Goal: Task Accomplishment & Management: Complete application form

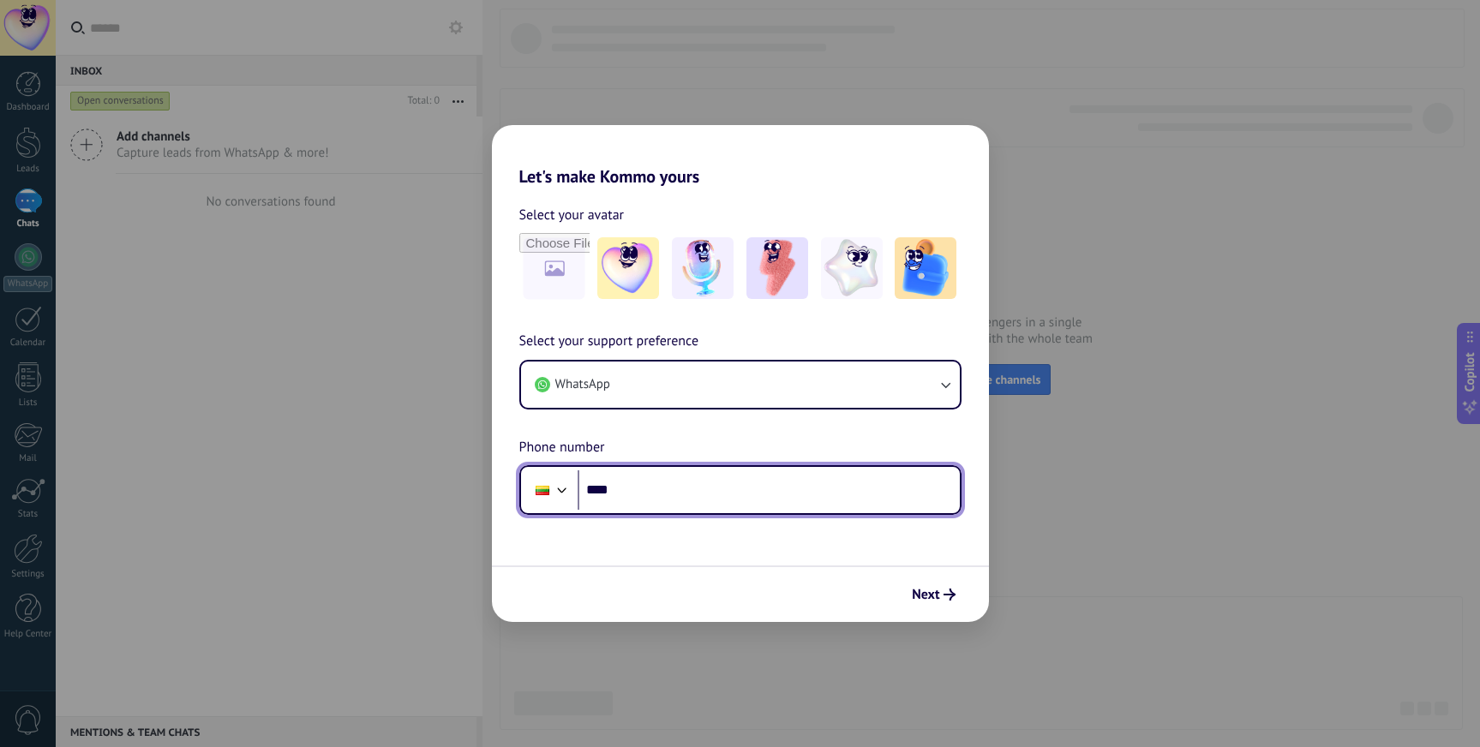
click at [810, 492] on input "****" at bounding box center [769, 489] width 382 height 39
type input "**********"
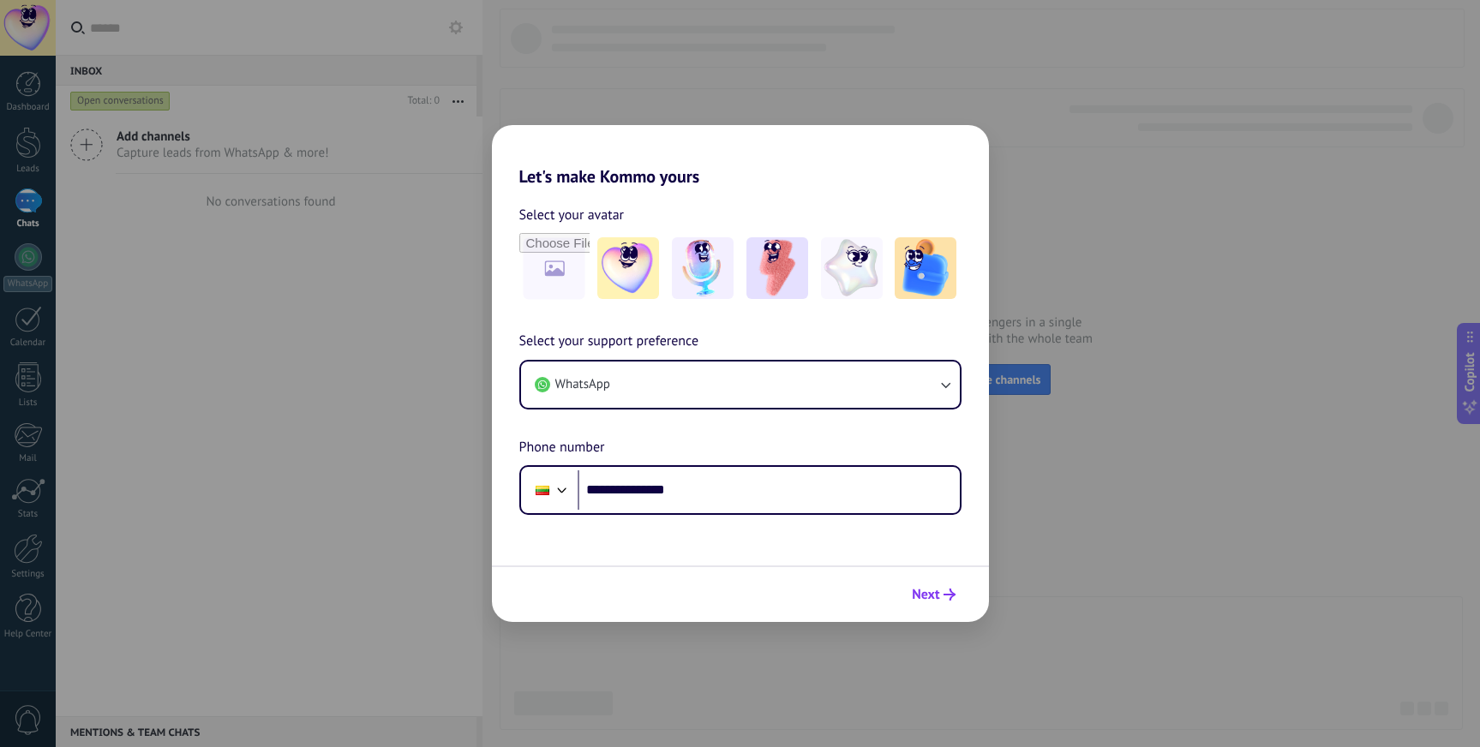
click at [931, 589] on span "Next" at bounding box center [925, 595] width 27 height 12
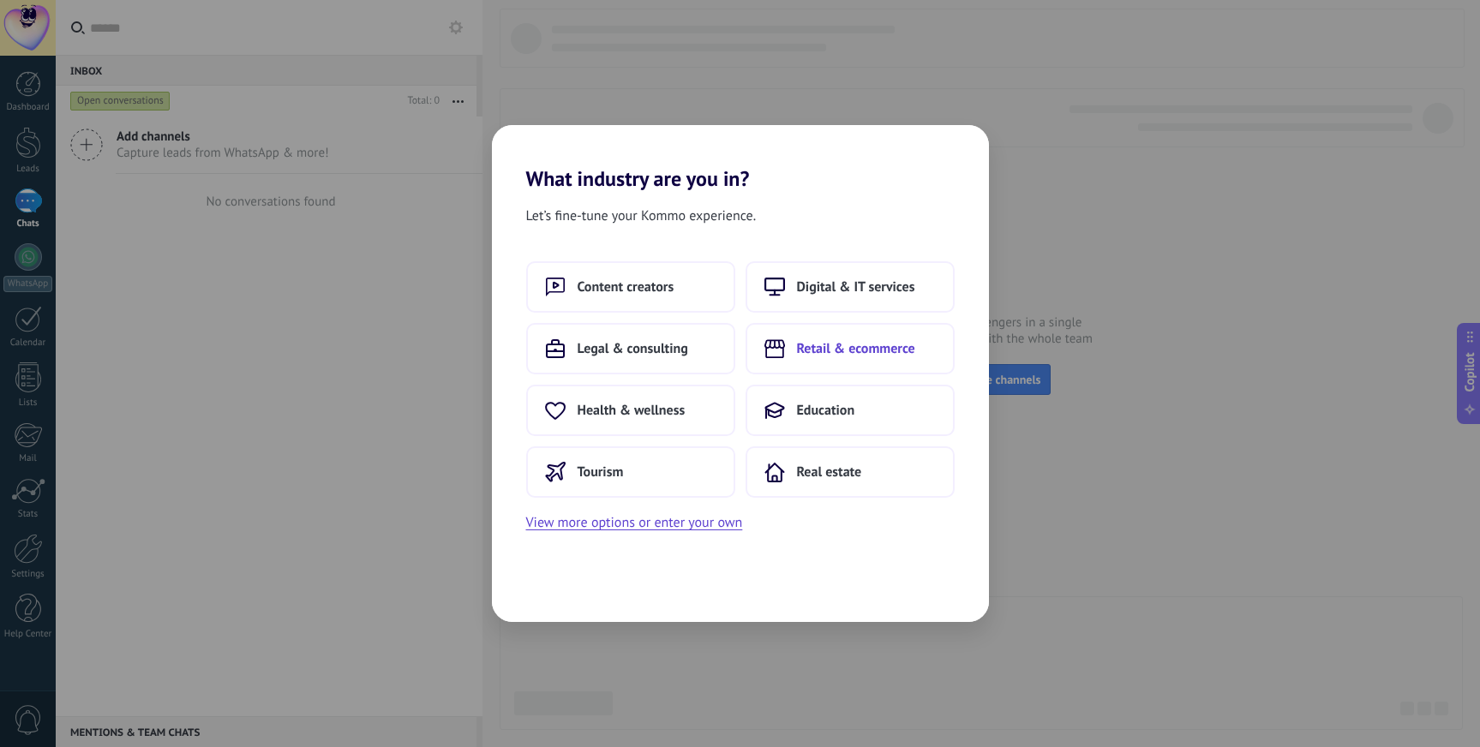
click at [824, 362] on button "Retail & ecommerce" at bounding box center [850, 348] width 209 height 51
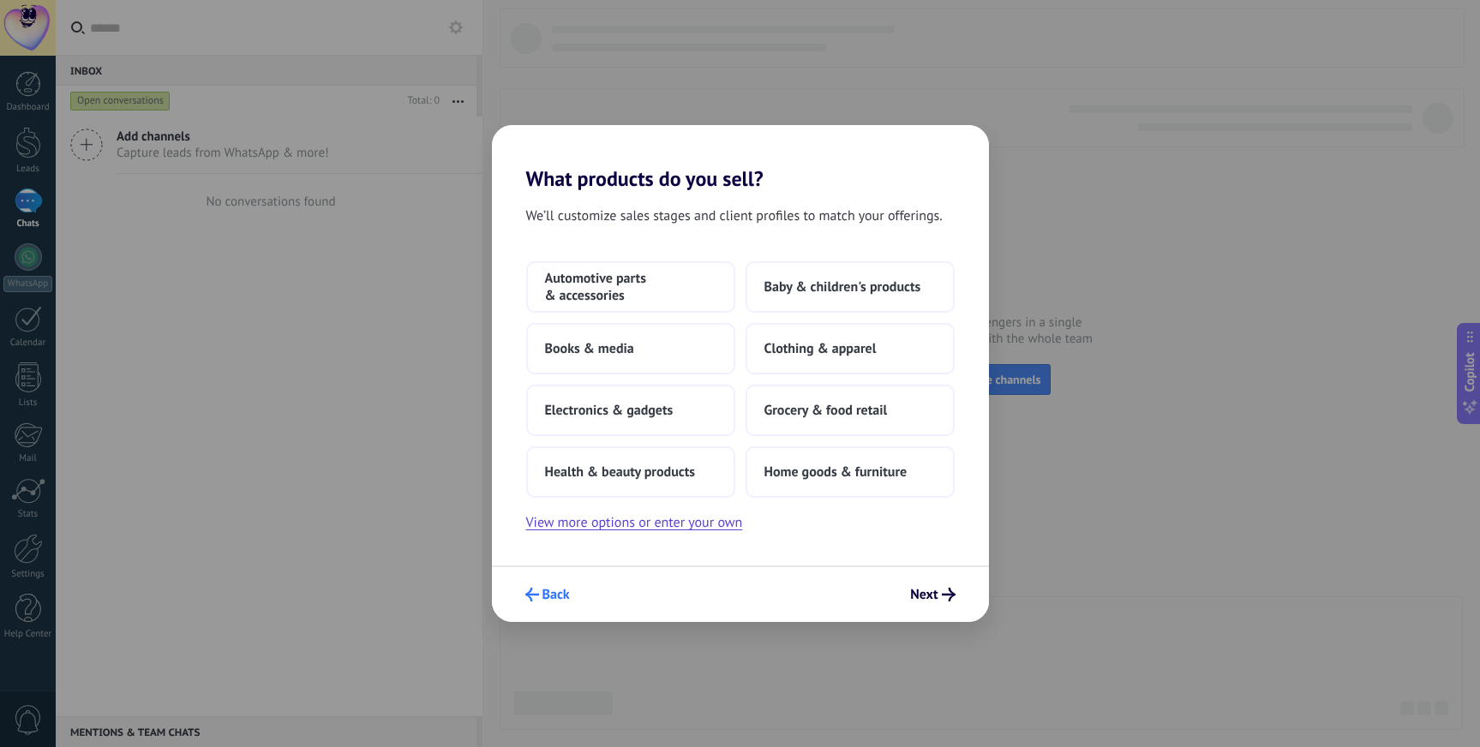
click at [560, 595] on span "Back" at bounding box center [555, 595] width 27 height 12
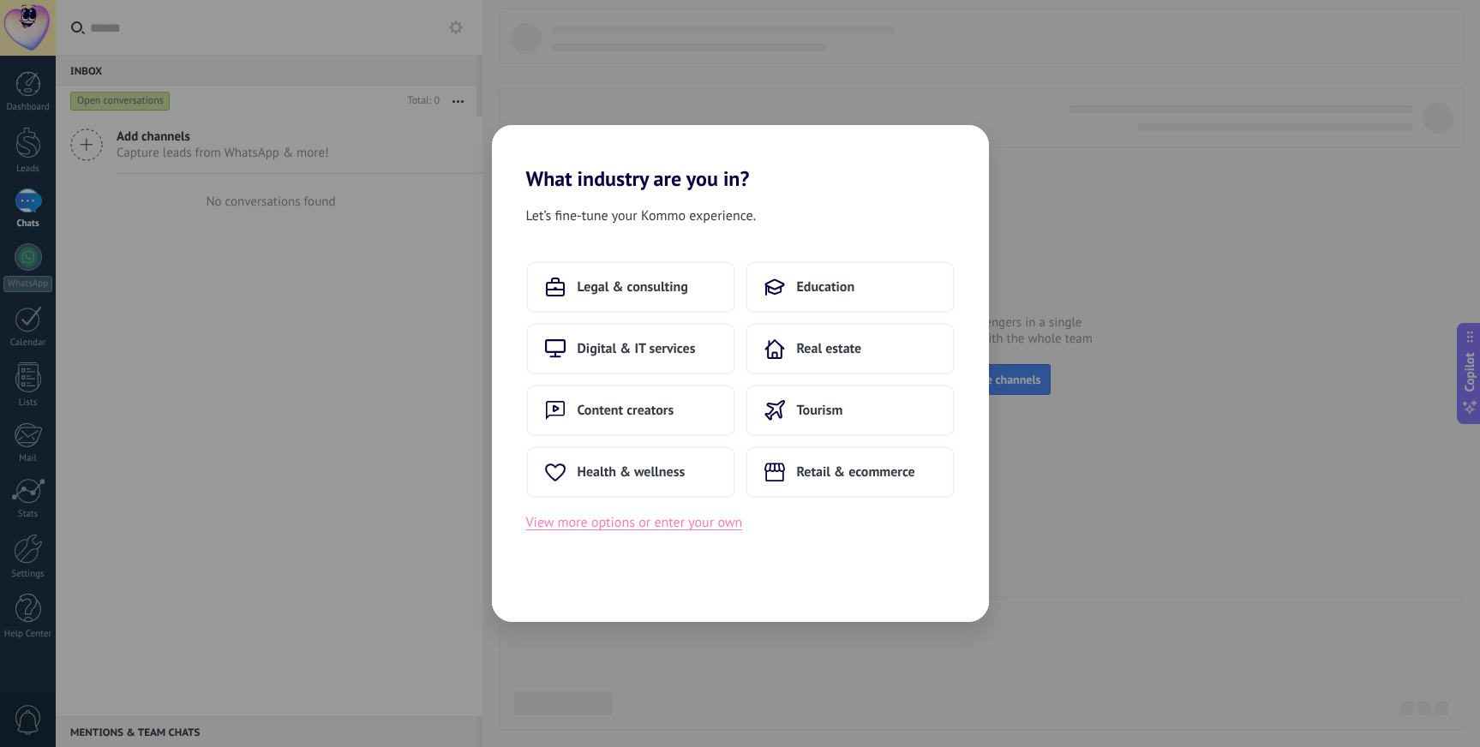
click at [596, 528] on button "View more options or enter your own" at bounding box center [634, 523] width 217 height 22
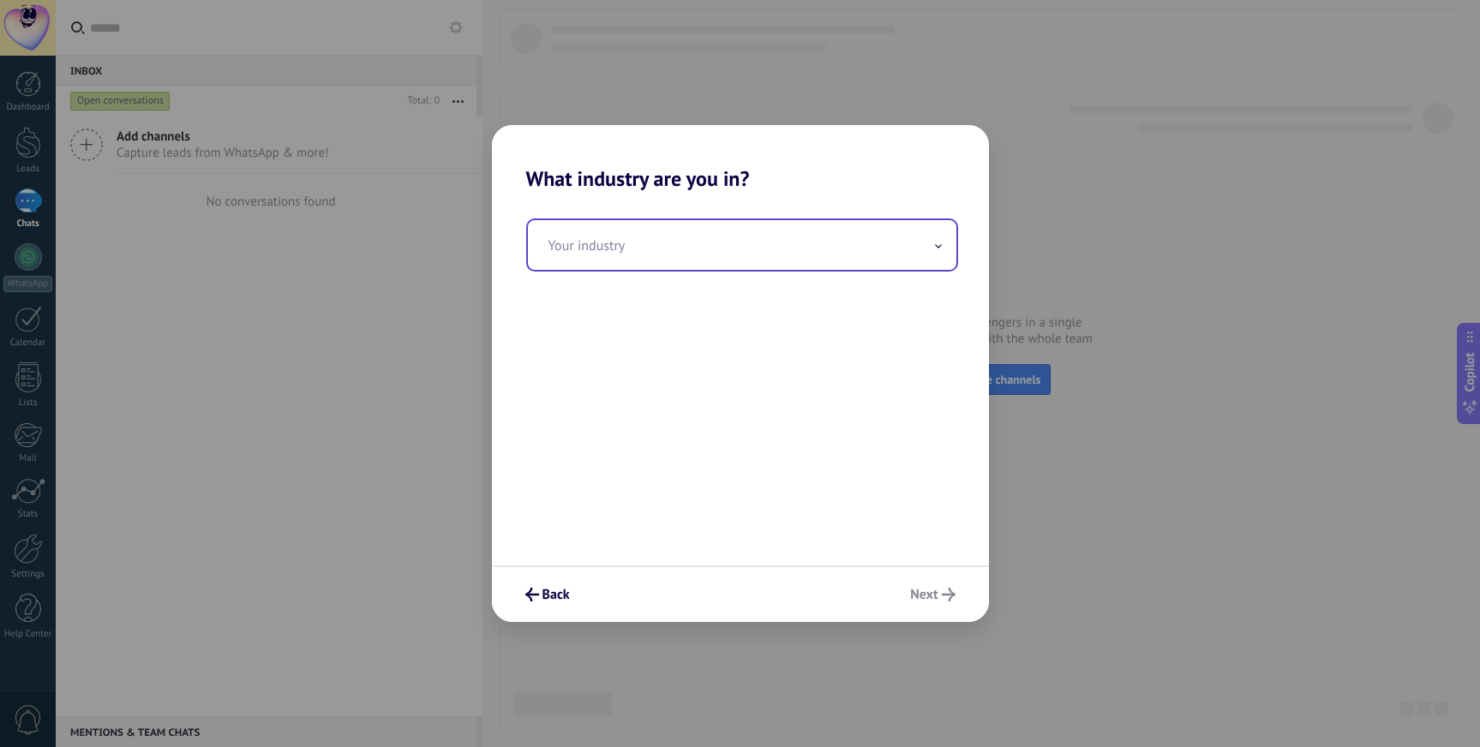
click at [694, 266] on input "text" at bounding box center [742, 245] width 428 height 50
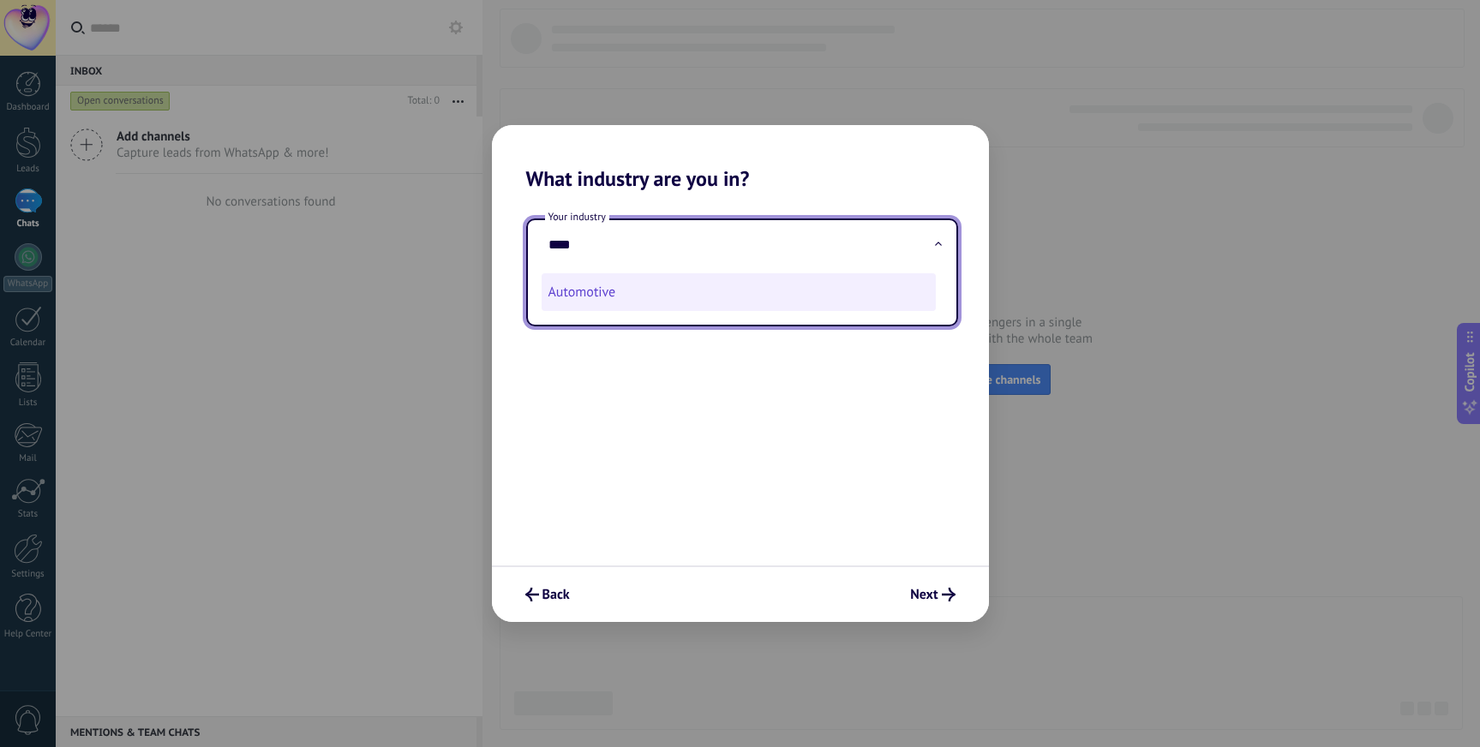
click at [669, 297] on li "Automotive" at bounding box center [739, 292] width 394 height 38
type input "**********"
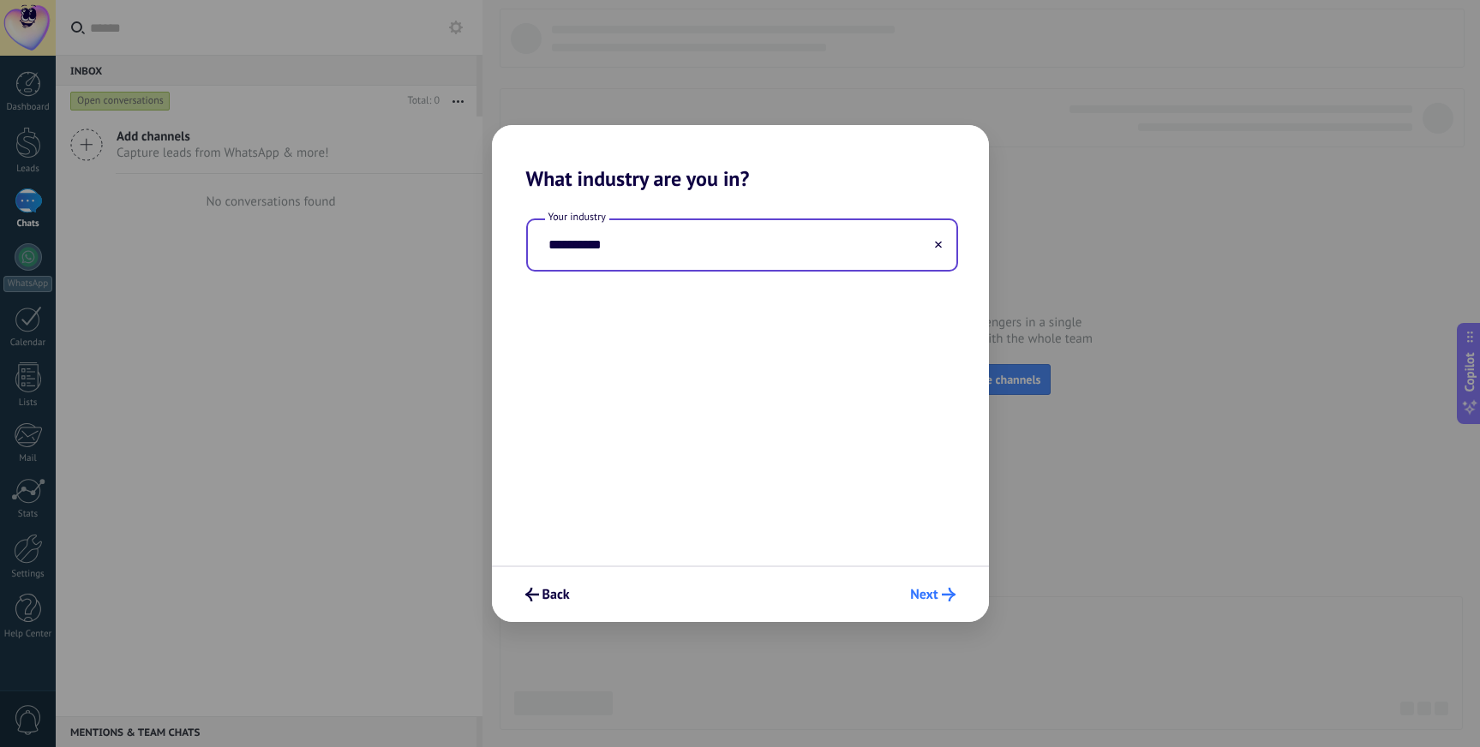
click at [943, 602] on button "Next" at bounding box center [932, 594] width 60 height 29
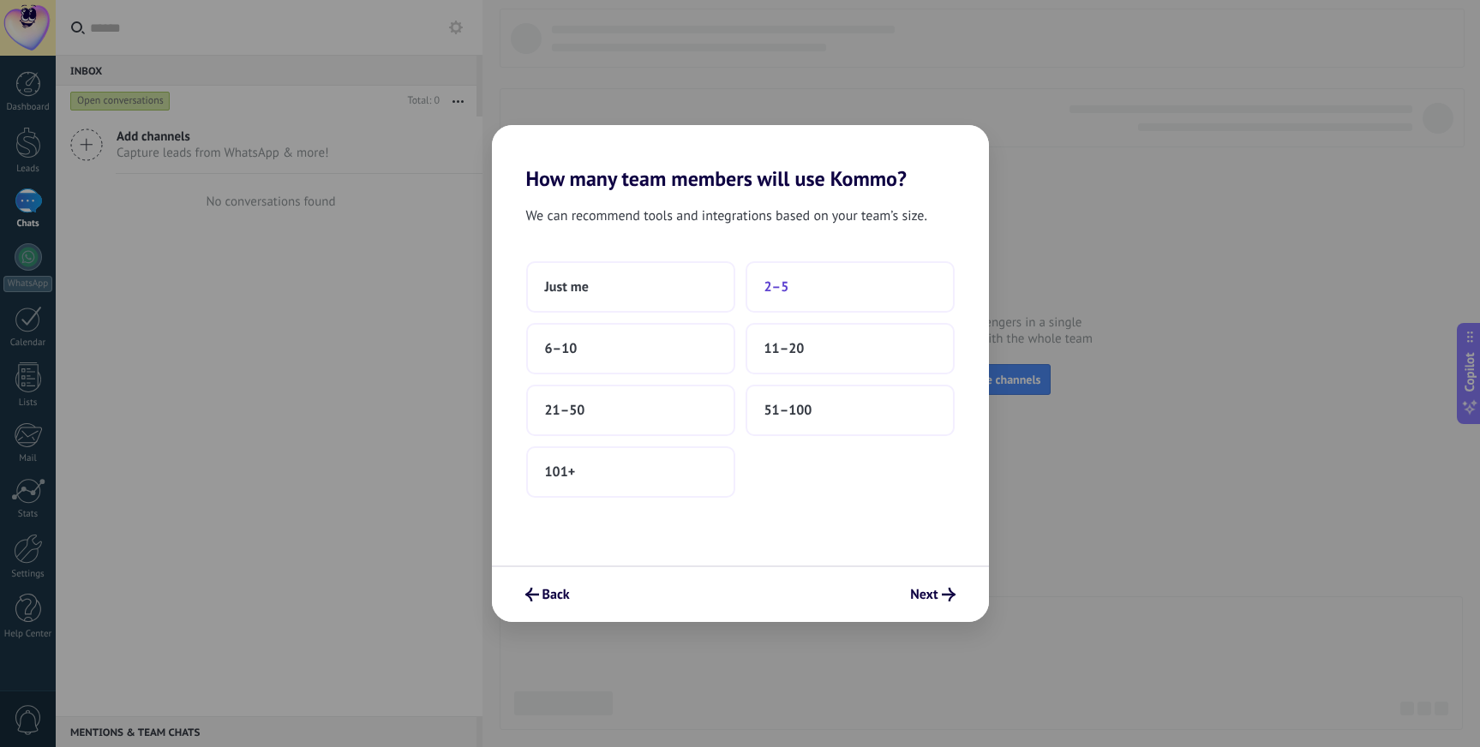
click at [799, 291] on button "2–5" at bounding box center [850, 286] width 209 height 51
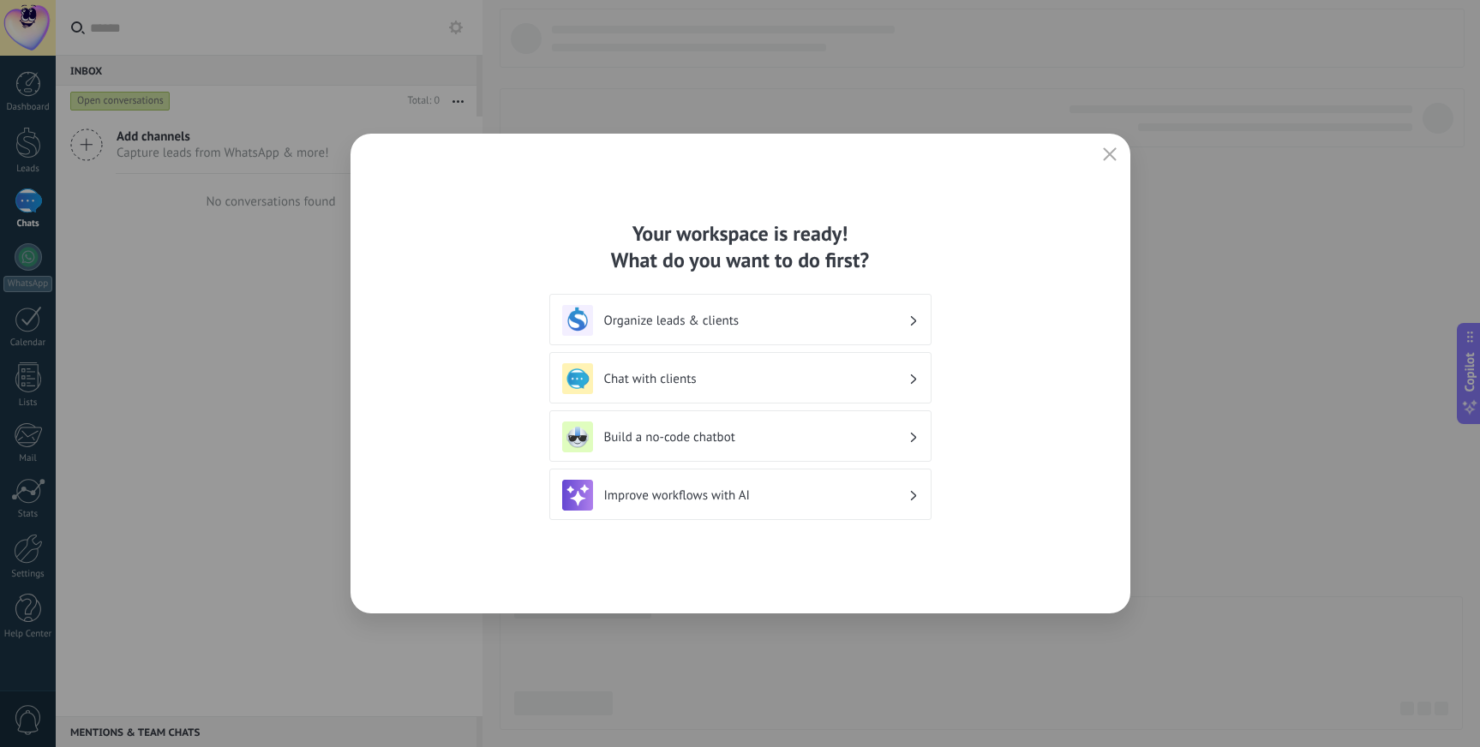
click at [902, 330] on div "Organize leads & clients" at bounding box center [740, 320] width 357 height 31
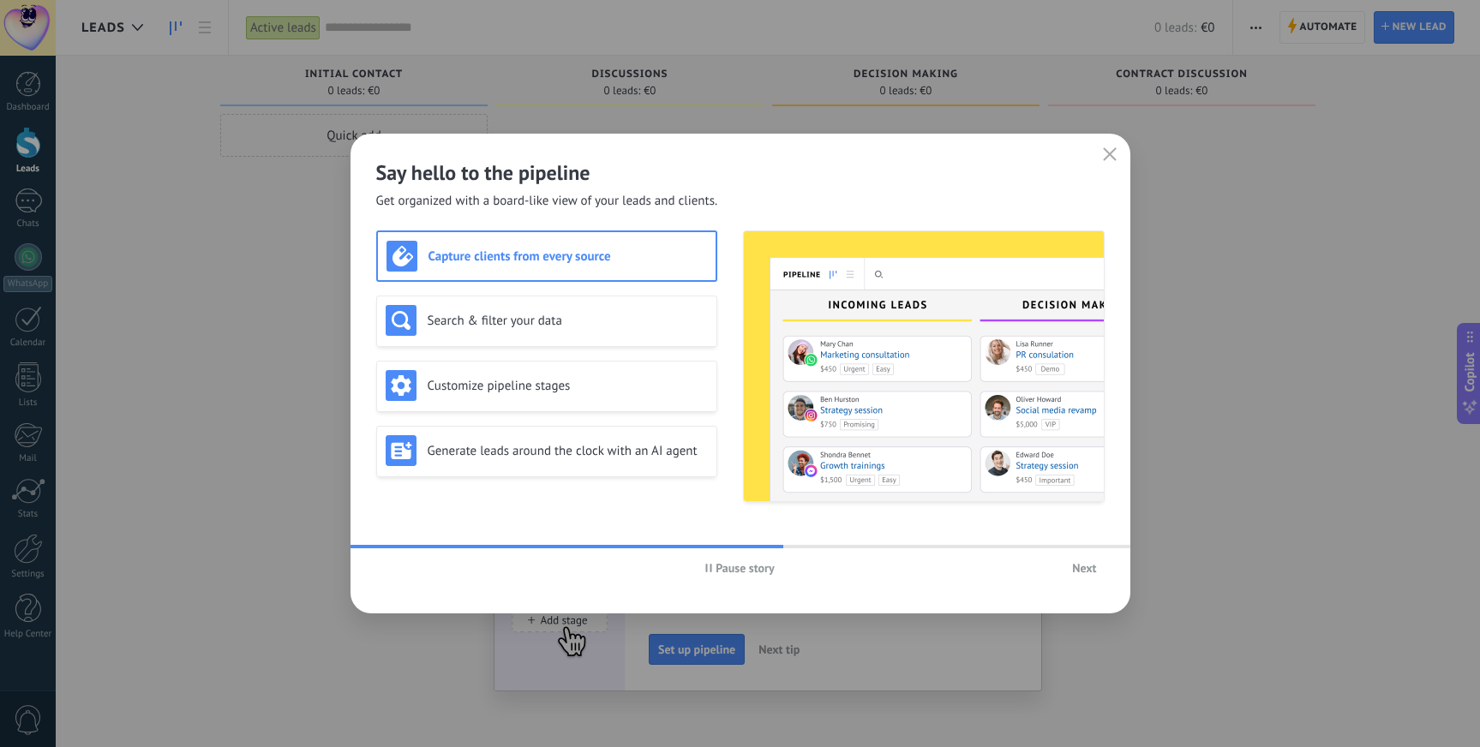
click at [1083, 566] on span "Next" at bounding box center [1084, 568] width 24 height 12
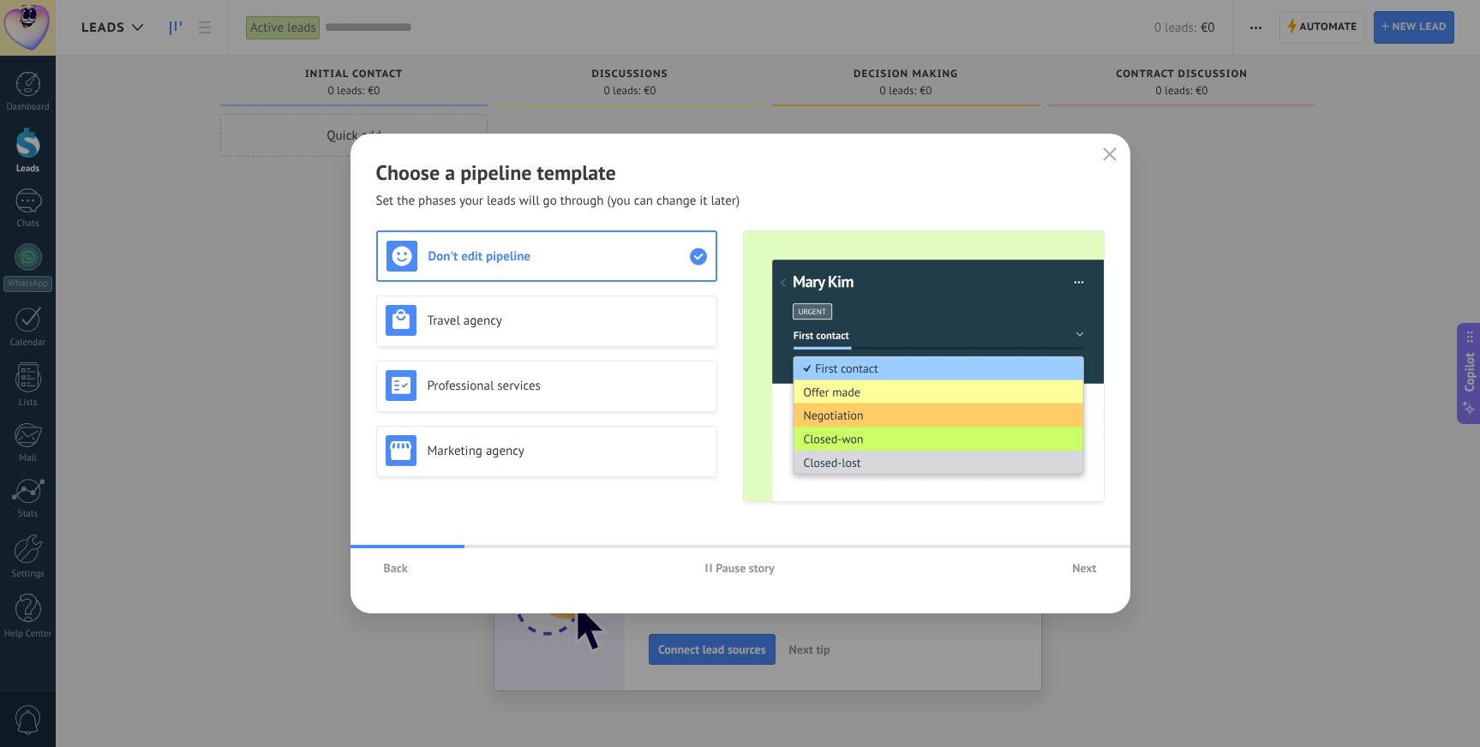
click at [397, 568] on span "Back" at bounding box center [396, 568] width 24 height 12
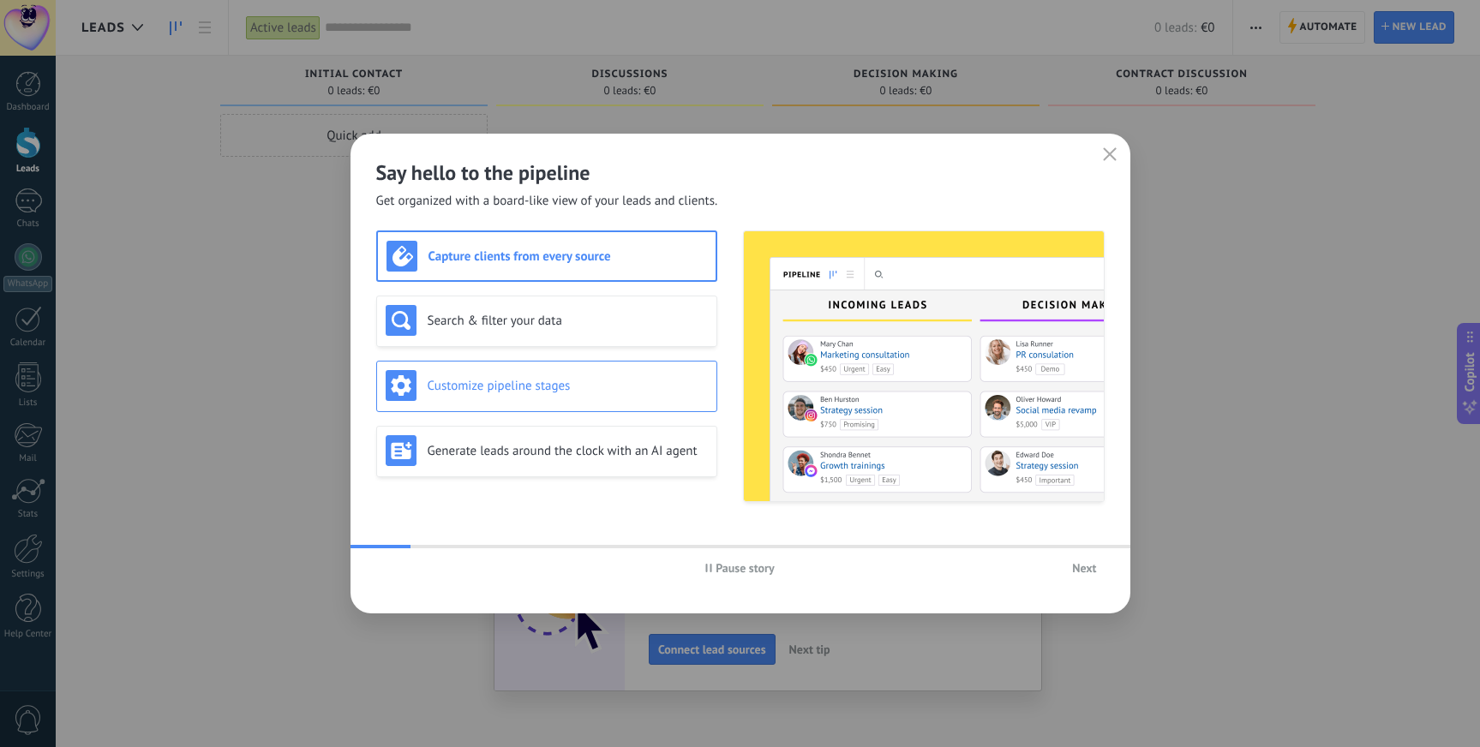
click at [679, 376] on div "Customize pipeline stages" at bounding box center [547, 385] width 322 height 31
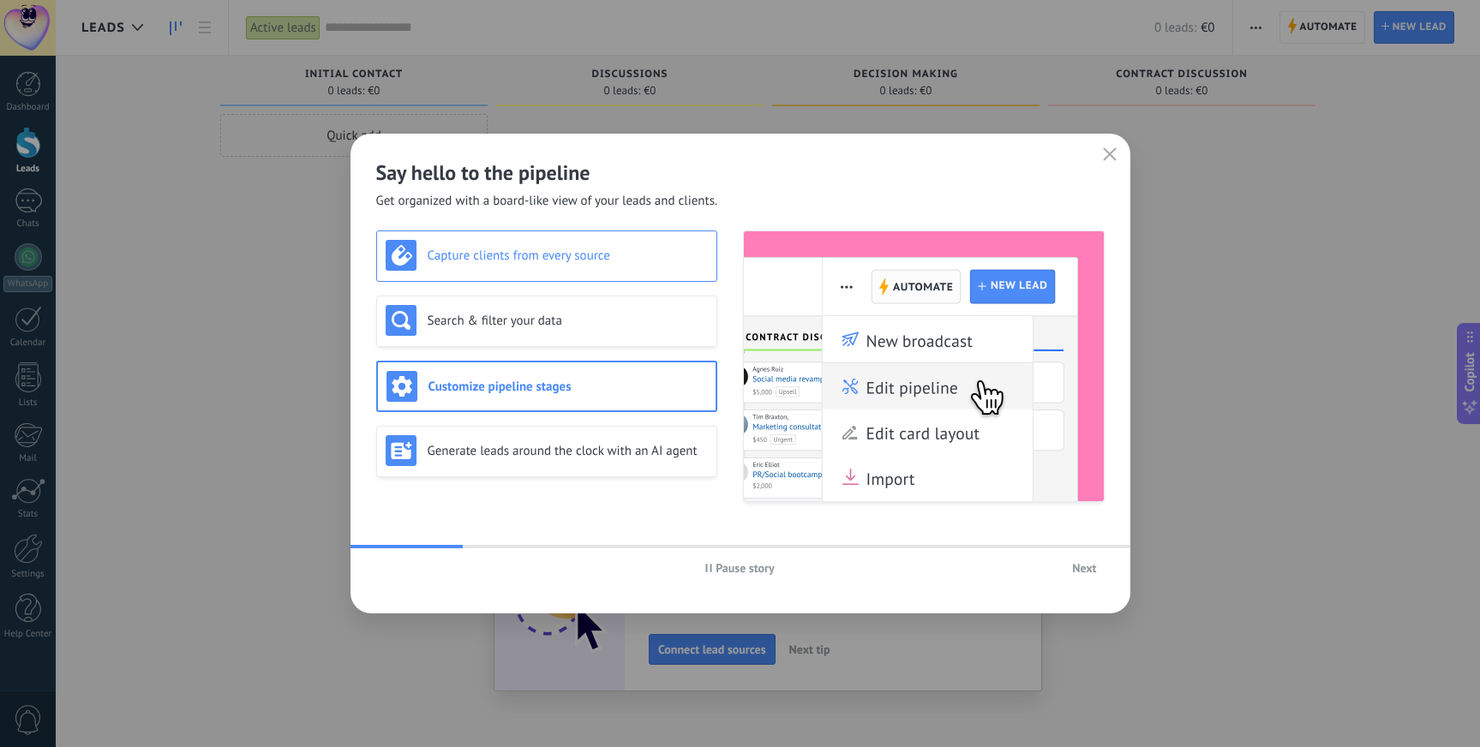
click at [692, 261] on h3 "Capture clients from every source" at bounding box center [568, 256] width 280 height 16
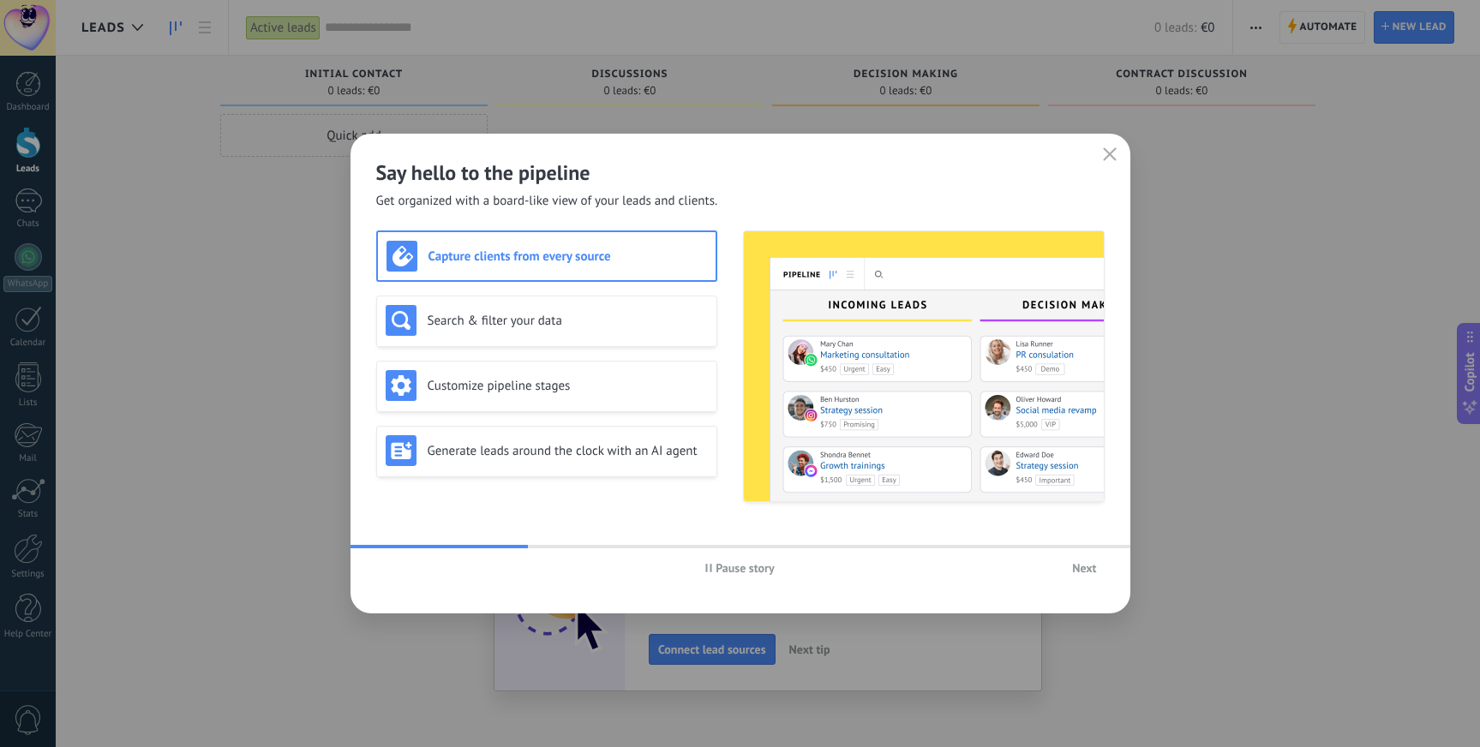
click at [1084, 577] on button "Next" at bounding box center [1083, 568] width 39 height 26
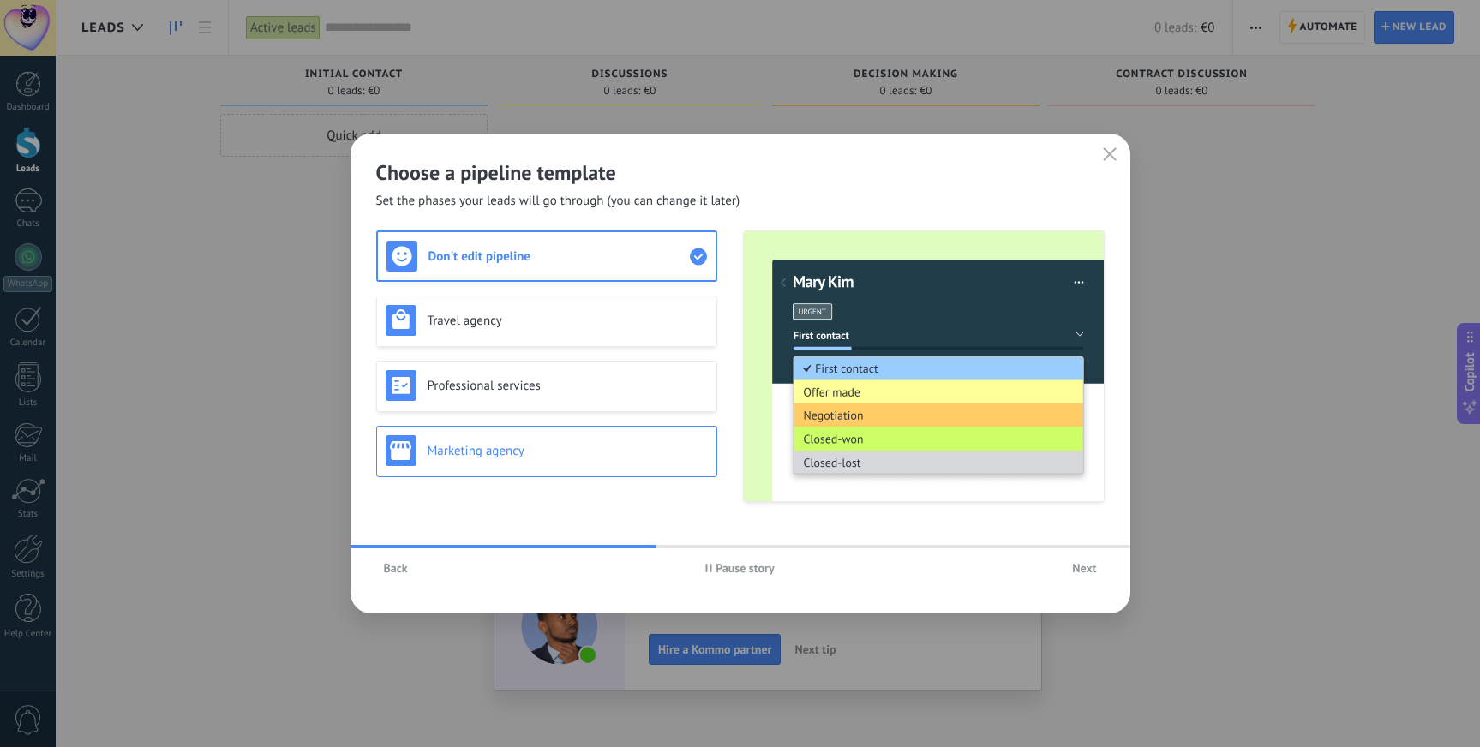
click at [673, 446] on h3 "Marketing agency" at bounding box center [568, 451] width 280 height 16
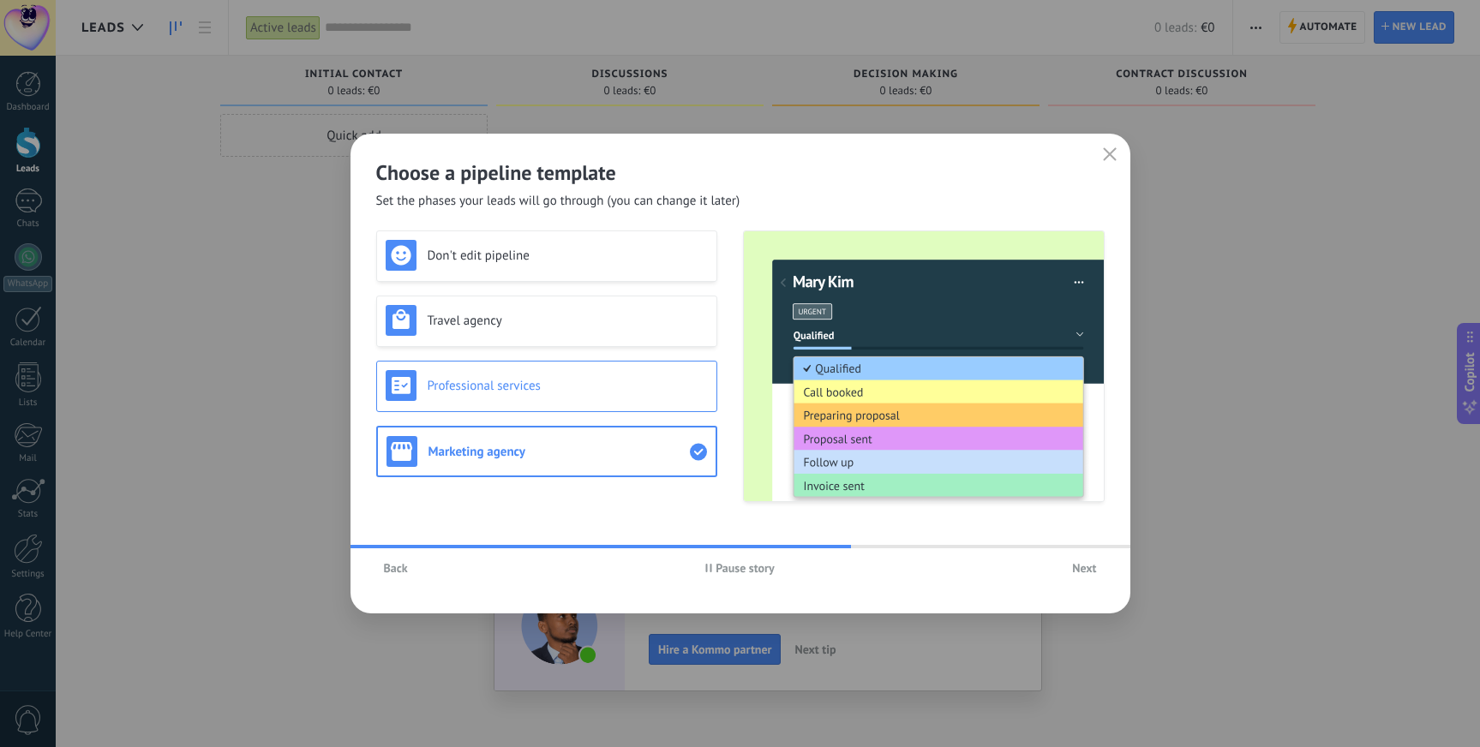
click at [680, 397] on div "Professional services" at bounding box center [547, 385] width 322 height 31
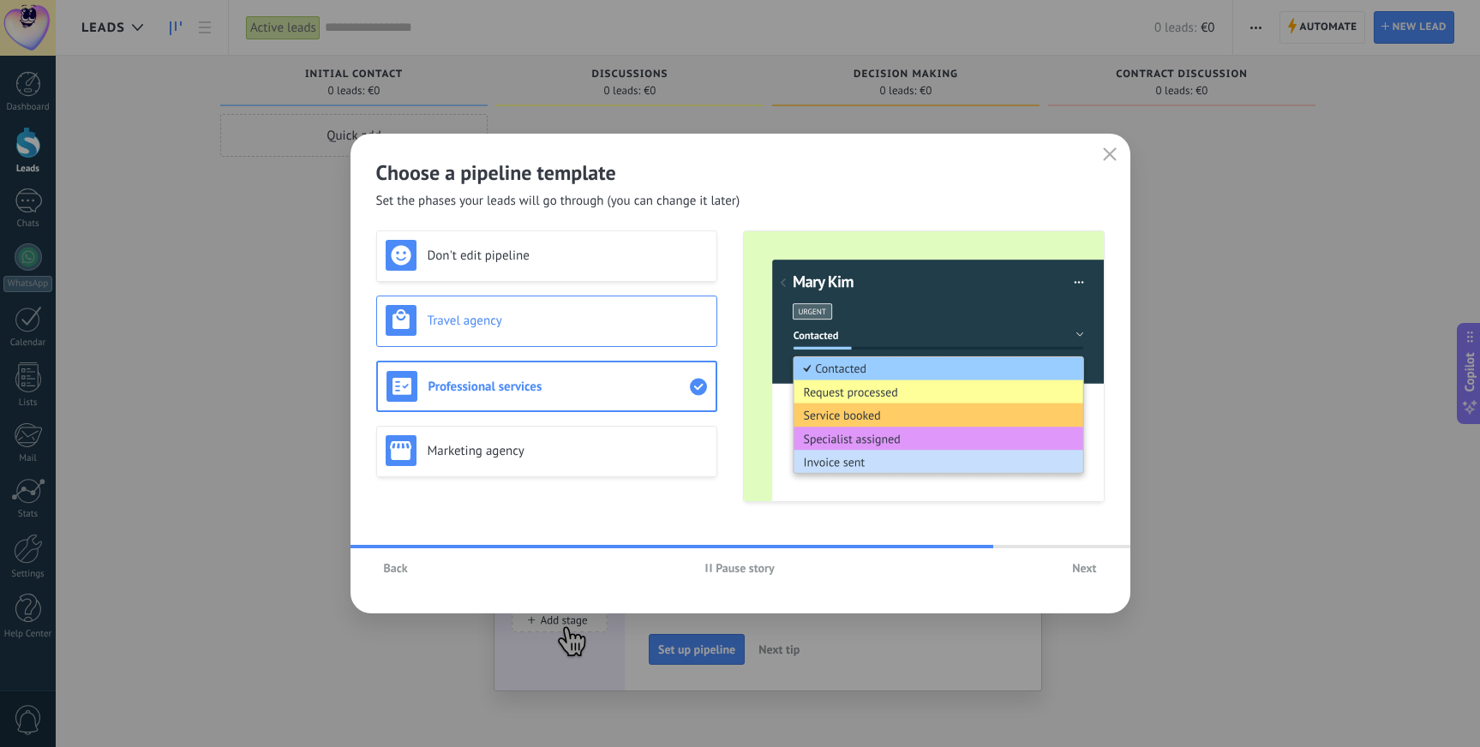
click at [684, 328] on div "Travel agency" at bounding box center [547, 320] width 322 height 31
click at [674, 386] on h3 "Professional services" at bounding box center [568, 386] width 280 height 16
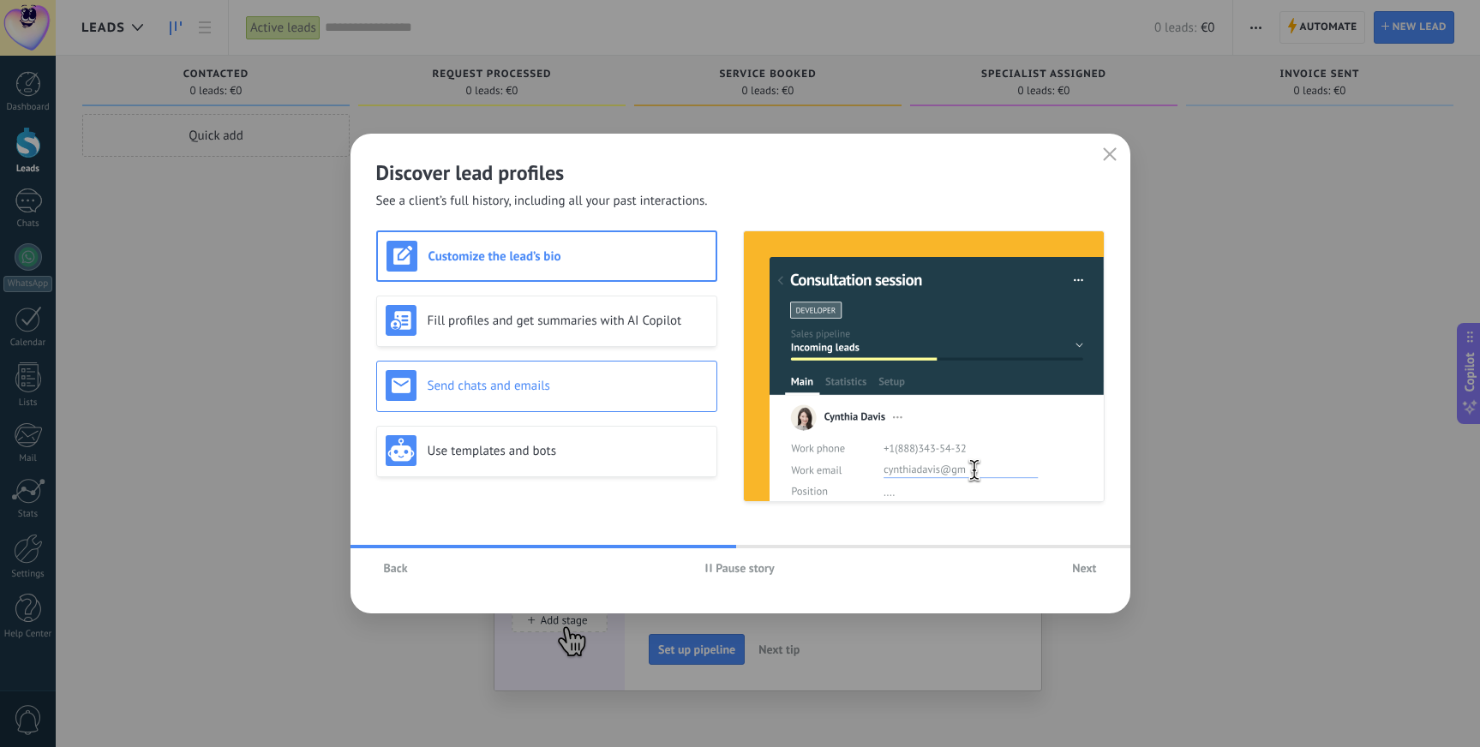
click at [647, 389] on h3 "Send chats and emails" at bounding box center [568, 386] width 280 height 16
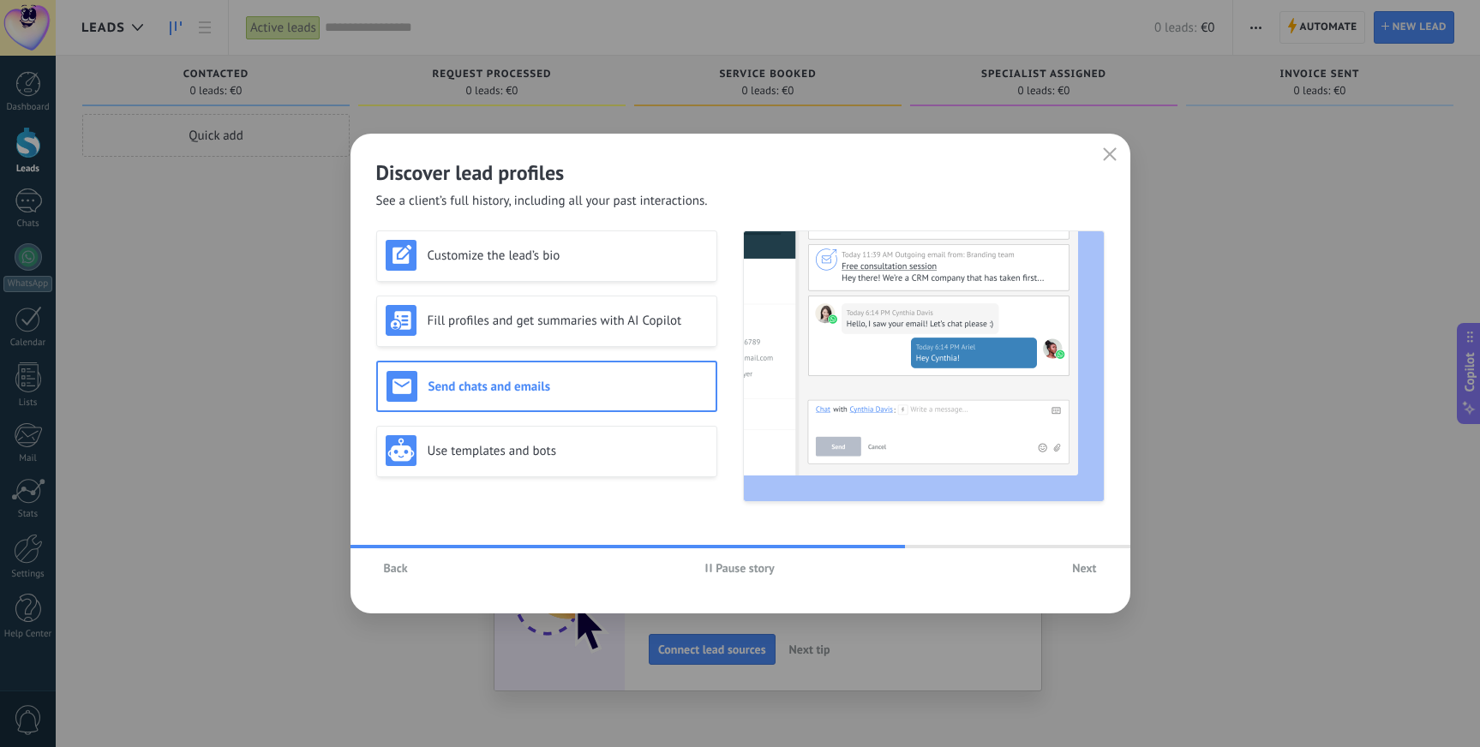
click at [1076, 570] on span "Next" at bounding box center [1084, 568] width 24 height 12
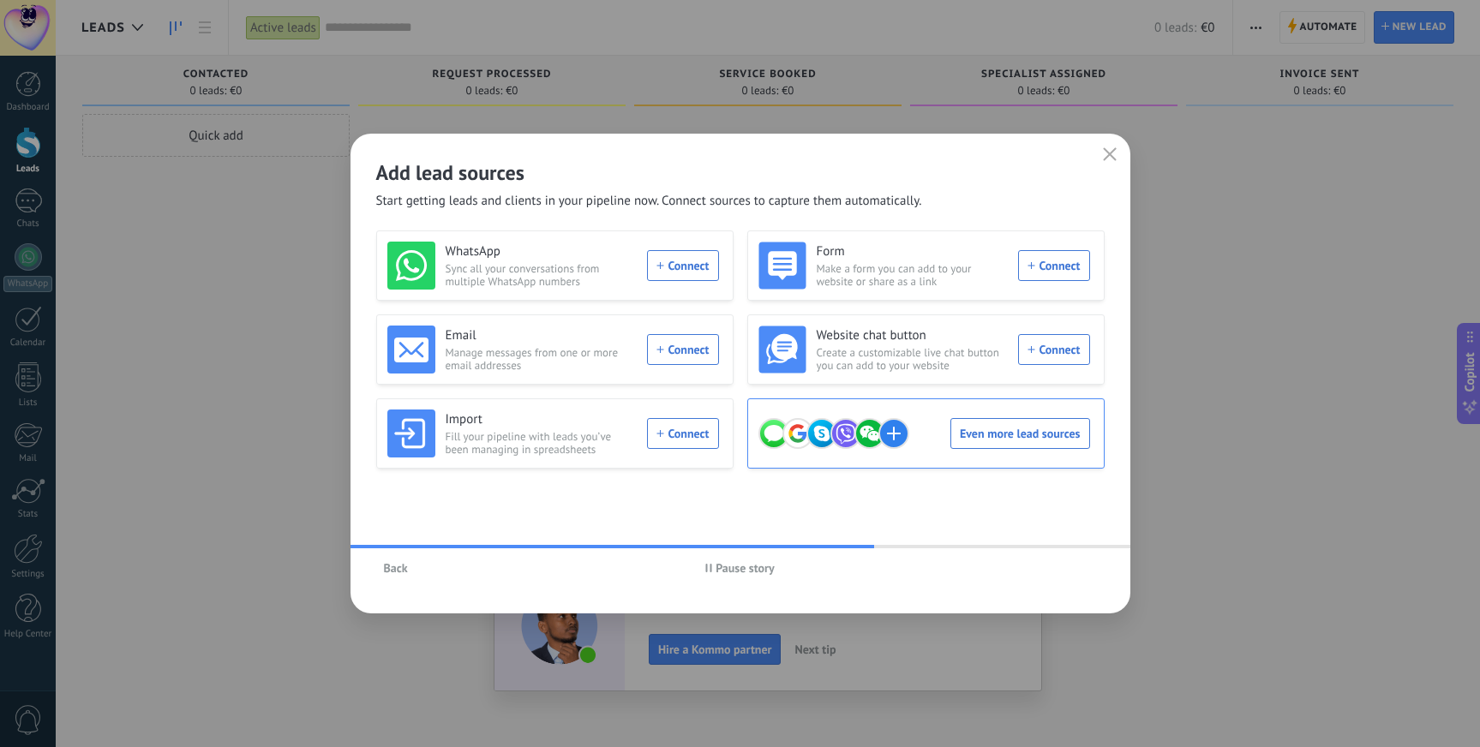
click at [979, 439] on div "Even more lead sources" at bounding box center [924, 434] width 332 height 48
